Goal: Task Accomplishment & Management: Manage account settings

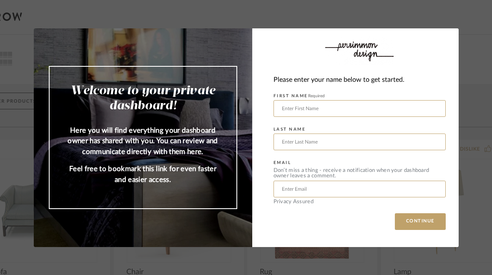
click at [305, 109] on input "text" at bounding box center [360, 108] width 172 height 17
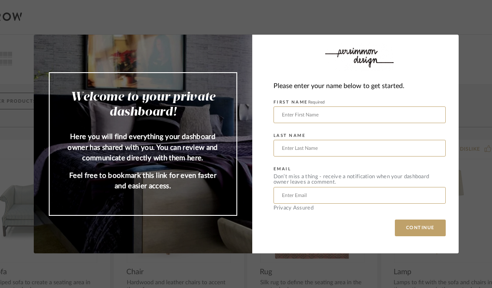
type input "Divya"
type input "Rajan"
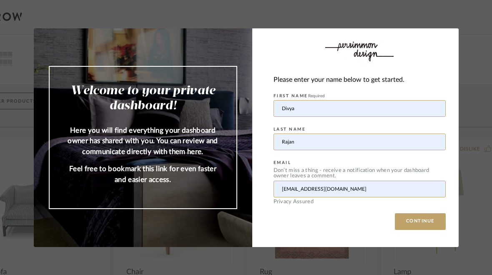
click at [331, 188] on input "[EMAIL_ADDRESS][DOMAIN_NAME]" at bounding box center [360, 189] width 172 height 17
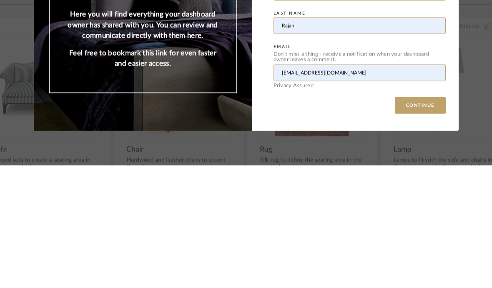
click at [362, 187] on input "[EMAIL_ADDRESS][DOMAIN_NAME]" at bounding box center [360, 195] width 172 height 17
click at [363, 187] on input "[EMAIL_ADDRESS][DOMAIN_NAME]" at bounding box center [360, 195] width 172 height 17
click at [365, 187] on input "[EMAIL_ADDRESS][DOMAIN_NAME]" at bounding box center [360, 195] width 172 height 17
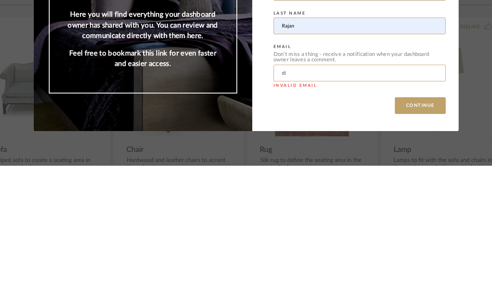
type input "d"
type input "[EMAIL_ADDRESS][DOMAIN_NAME]"
click at [421, 219] on button "CONTINUE" at bounding box center [420, 227] width 51 height 17
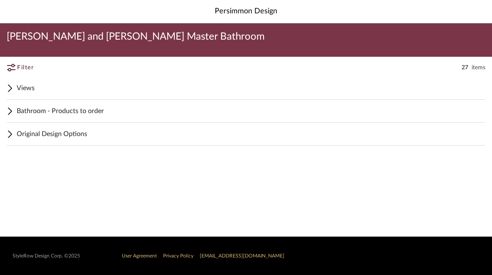
click at [88, 107] on span "Bathroom - Products to order" at bounding box center [251, 111] width 469 height 10
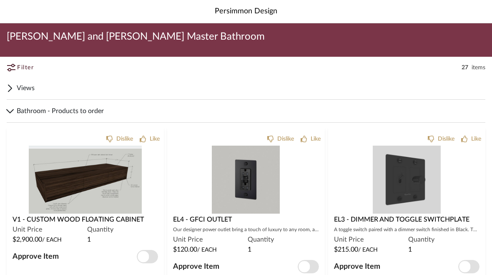
click at [146, 253] on span "button" at bounding box center [143, 256] width 11 height 11
click at [305, 266] on span "button" at bounding box center [304, 266] width 11 height 11
click at [456, 267] on div "Approve Item" at bounding box center [407, 266] width 146 height 13
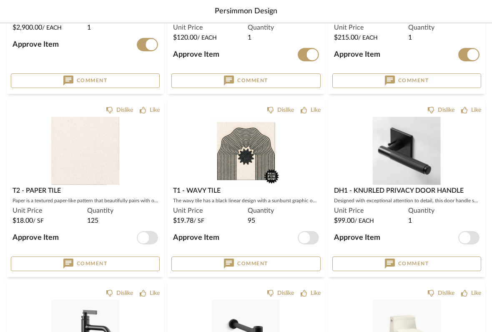
scroll to position [212, 0]
click at [141, 235] on span "button" at bounding box center [143, 237] width 11 height 11
click at [305, 240] on span "button" at bounding box center [304, 237] width 11 height 11
click at [467, 239] on span "button" at bounding box center [464, 237] width 11 height 11
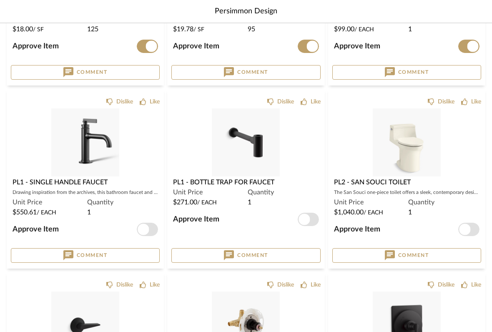
scroll to position [405, 0]
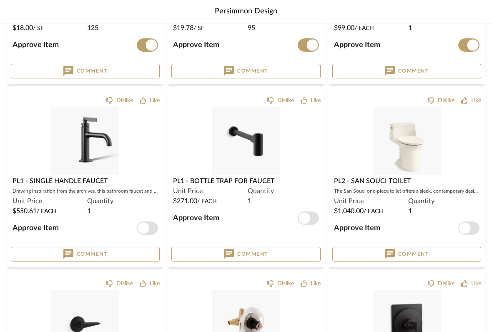
click at [147, 226] on span "button" at bounding box center [143, 228] width 11 height 11
click at [308, 215] on span "button" at bounding box center [304, 218] width 11 height 11
click at [471, 224] on span "button" at bounding box center [469, 228] width 21 height 13
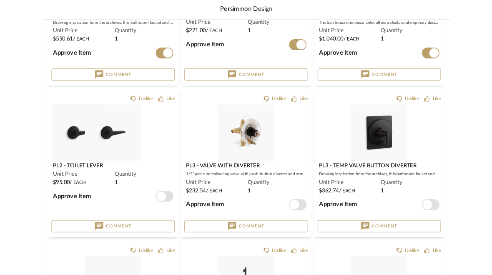
scroll to position [569, 0]
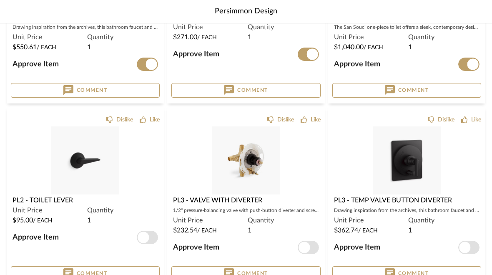
click at [145, 236] on span "button" at bounding box center [143, 237] width 11 height 11
click at [147, 67] on span "button" at bounding box center [151, 64] width 11 height 11
click at [307, 245] on span "button" at bounding box center [304, 247] width 11 height 11
click at [464, 245] on span "button" at bounding box center [464, 247] width 11 height 11
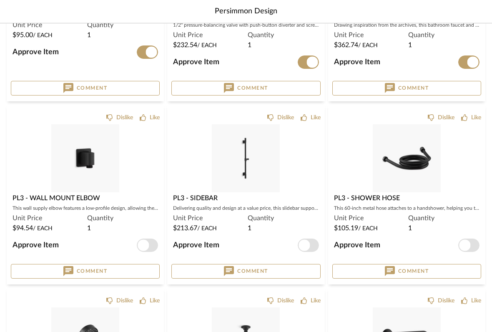
scroll to position [758, 0]
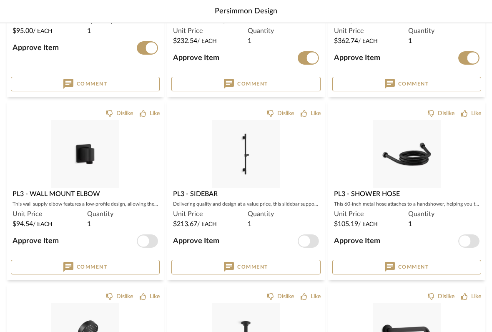
click at [149, 239] on span "button" at bounding box center [147, 241] width 21 height 13
click at [310, 236] on span "button" at bounding box center [308, 241] width 21 height 13
click at [470, 238] on span "button" at bounding box center [464, 241] width 11 height 11
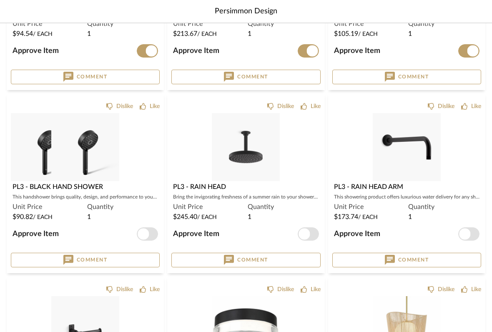
scroll to position [949, 0]
click at [149, 230] on span "button" at bounding box center [147, 233] width 21 height 13
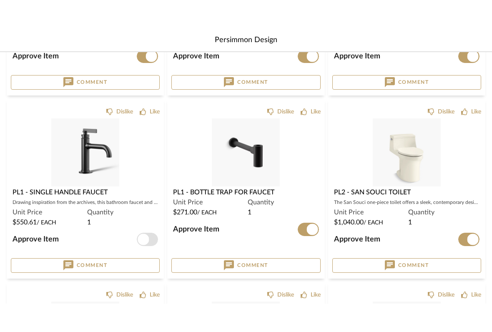
scroll to position [411, 0]
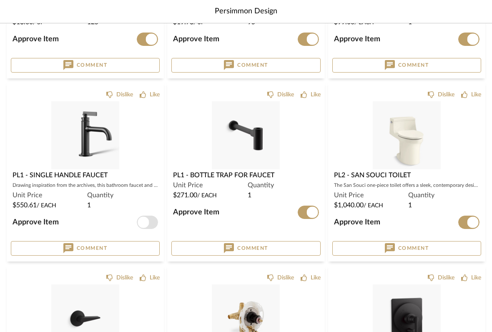
click at [147, 220] on span "button" at bounding box center [143, 222] width 11 height 11
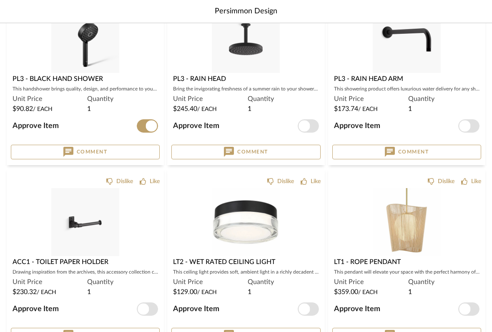
scroll to position [1057, 0]
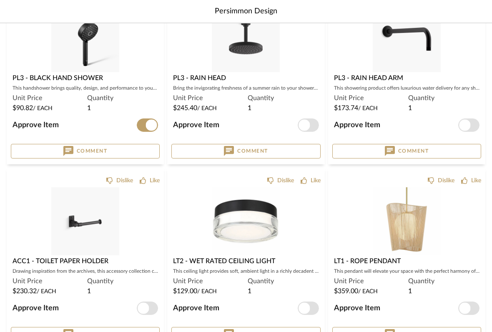
click at [306, 124] on span "button" at bounding box center [304, 125] width 11 height 11
click at [464, 127] on span "button" at bounding box center [464, 125] width 11 height 11
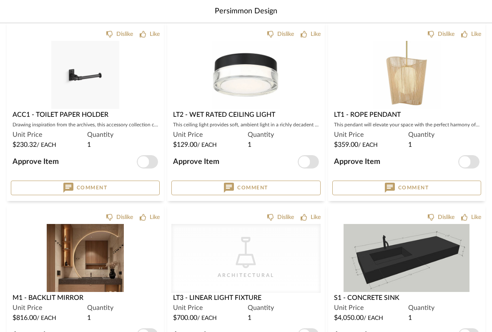
scroll to position [1204, 0]
click at [308, 160] on span "button" at bounding box center [304, 161] width 11 height 11
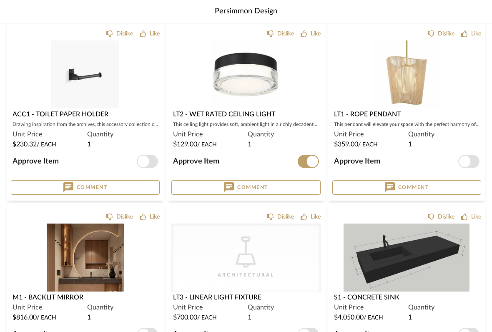
click at [469, 161] on span "button" at bounding box center [464, 161] width 11 height 11
click at [148, 161] on span "button" at bounding box center [143, 161] width 11 height 11
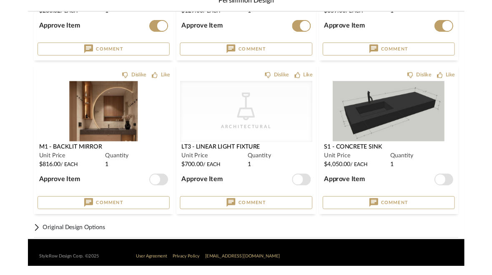
scroll to position [1336, 0]
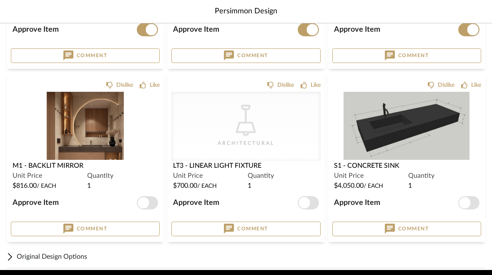
click at [150, 204] on span "button" at bounding box center [147, 202] width 21 height 13
click at [303, 203] on span "button" at bounding box center [304, 202] width 11 height 11
click at [467, 203] on span "button" at bounding box center [464, 202] width 11 height 11
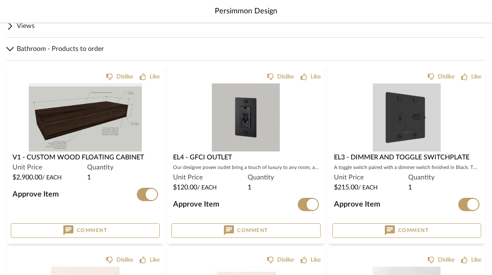
scroll to position [0, 0]
